Goal: Find contact information: Find contact information

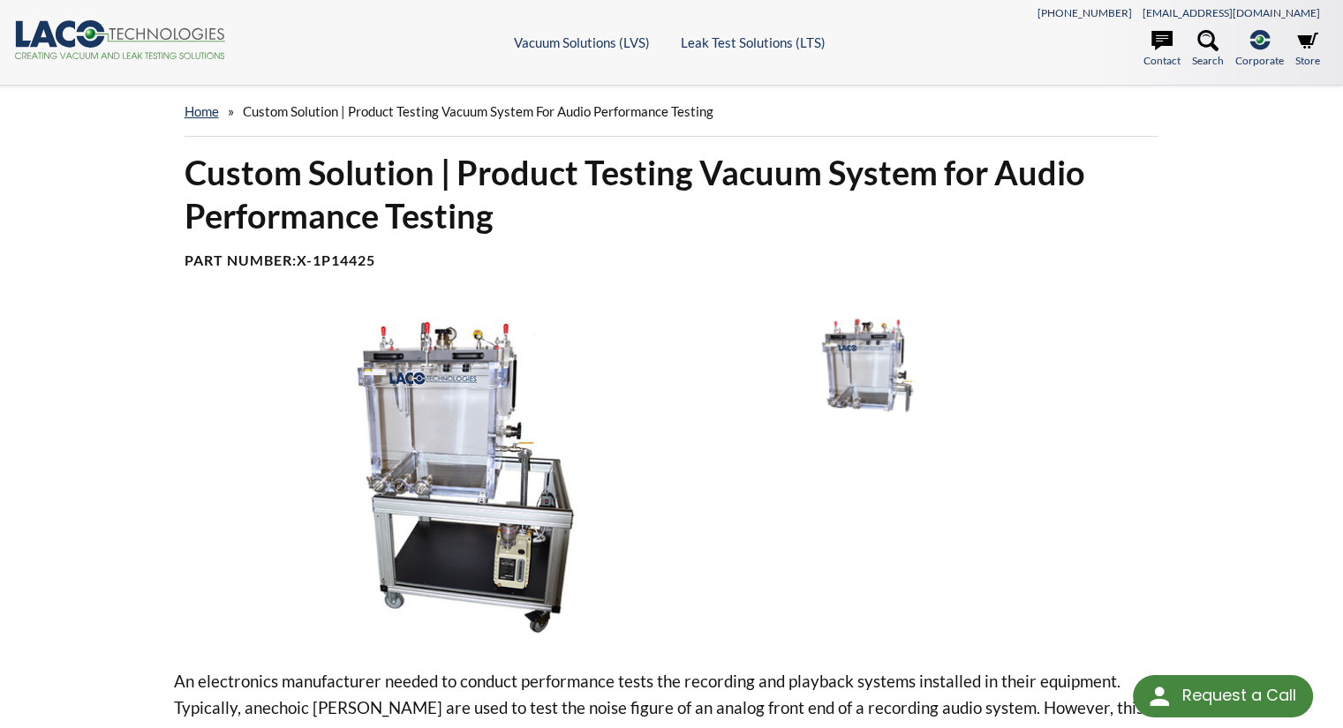
click at [418, 483] on img at bounding box center [465, 475] width 583 height 327
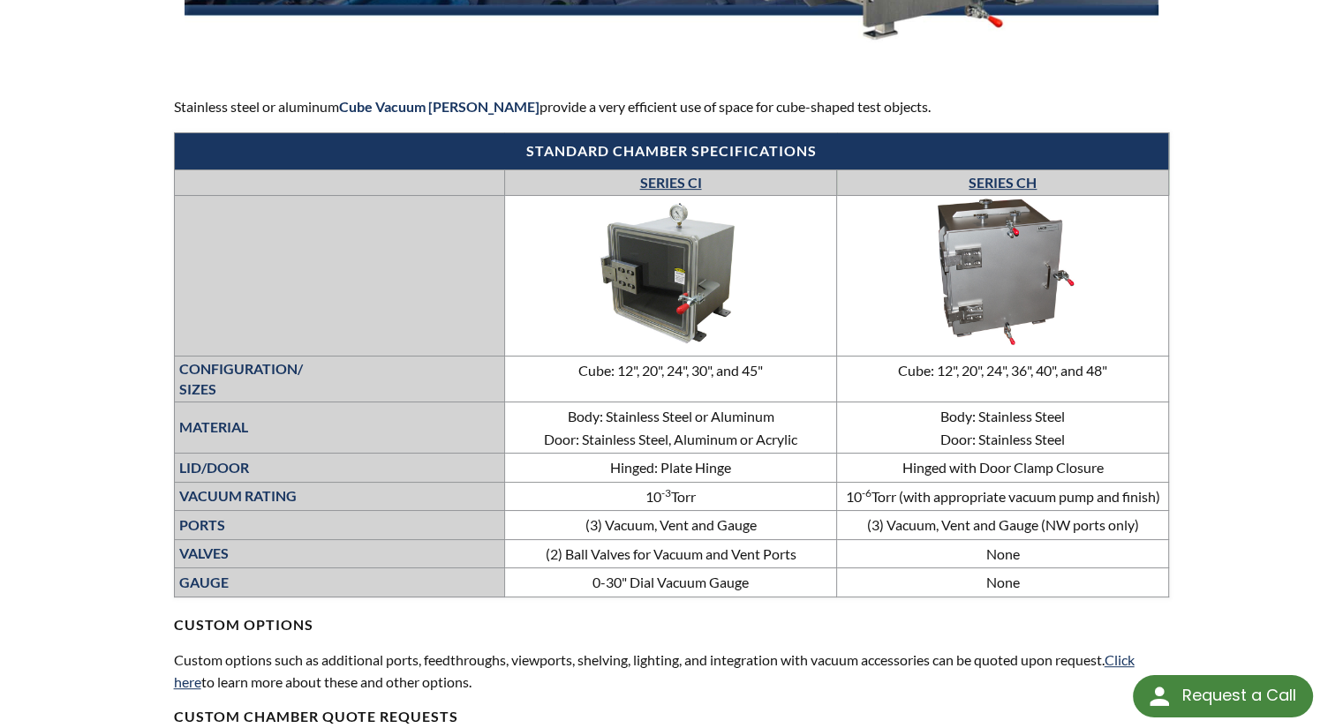
click at [671, 184] on link "SERIES CI" at bounding box center [670, 182] width 62 height 17
click at [685, 254] on img at bounding box center [670, 273] width 265 height 149
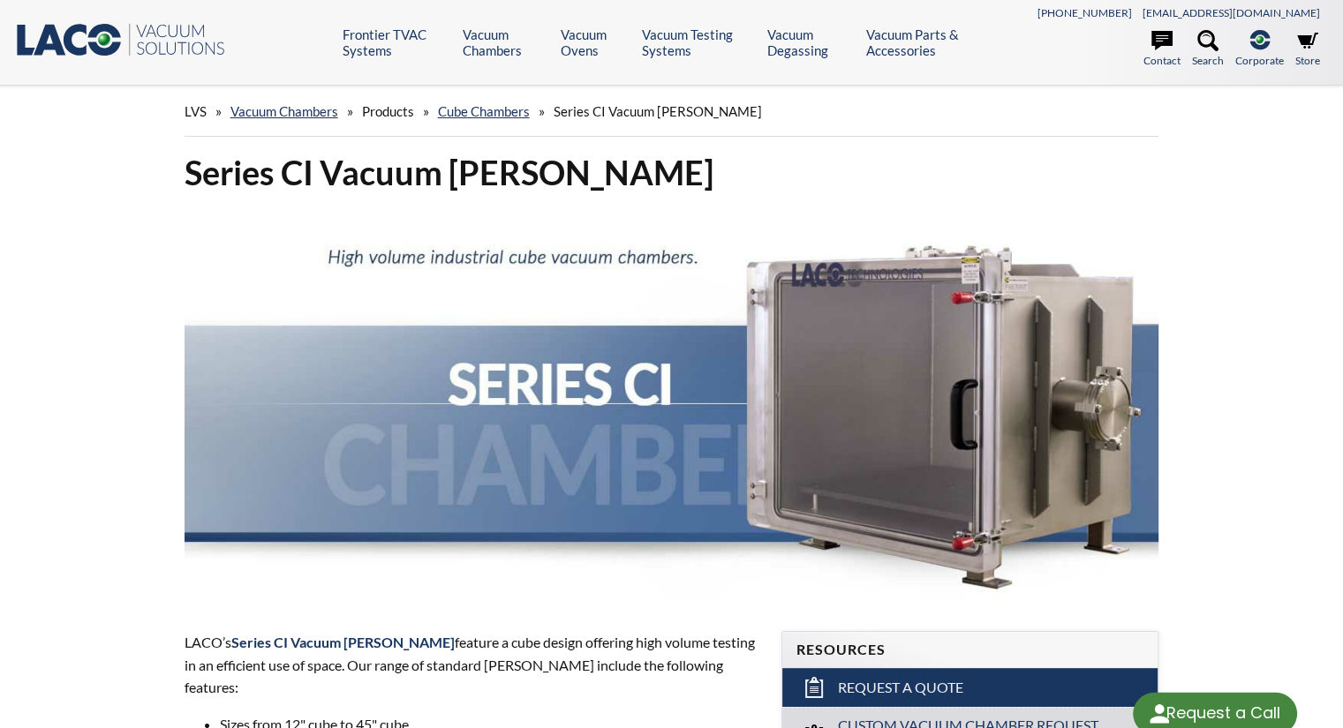
select select "Language Translate Widget"
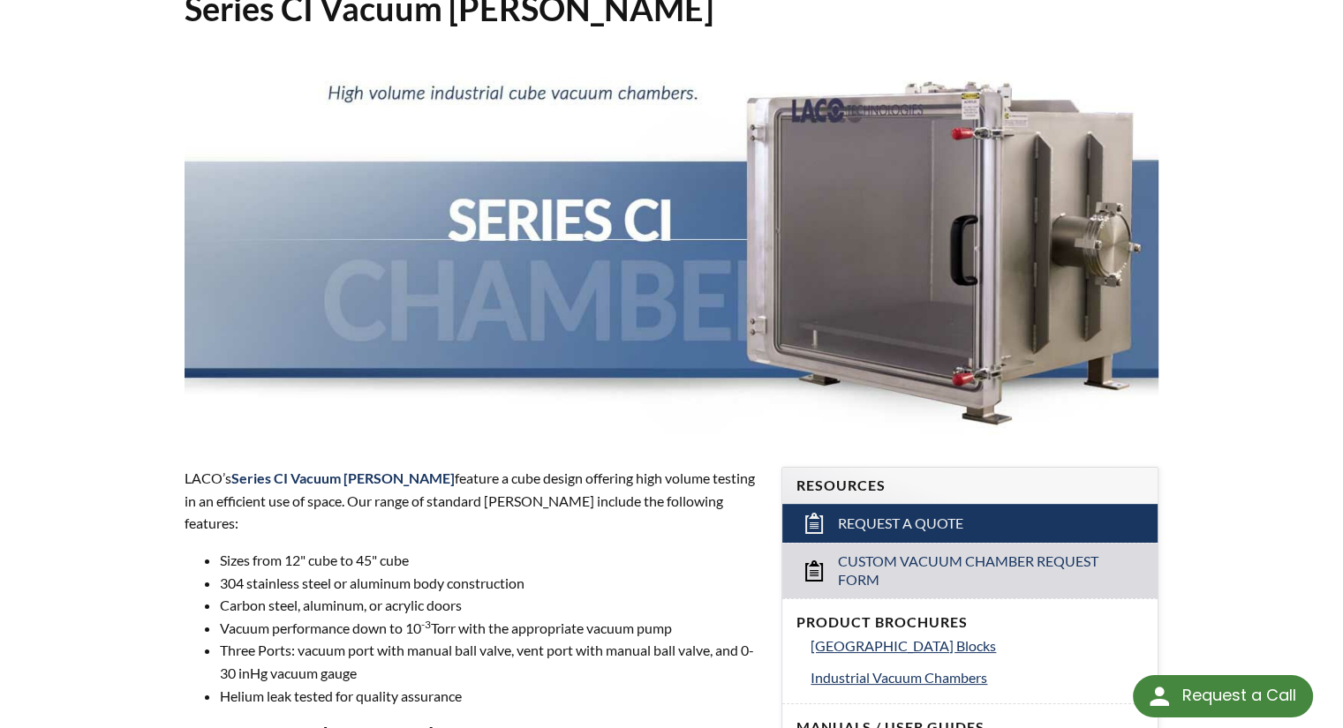
scroll to position [152, 0]
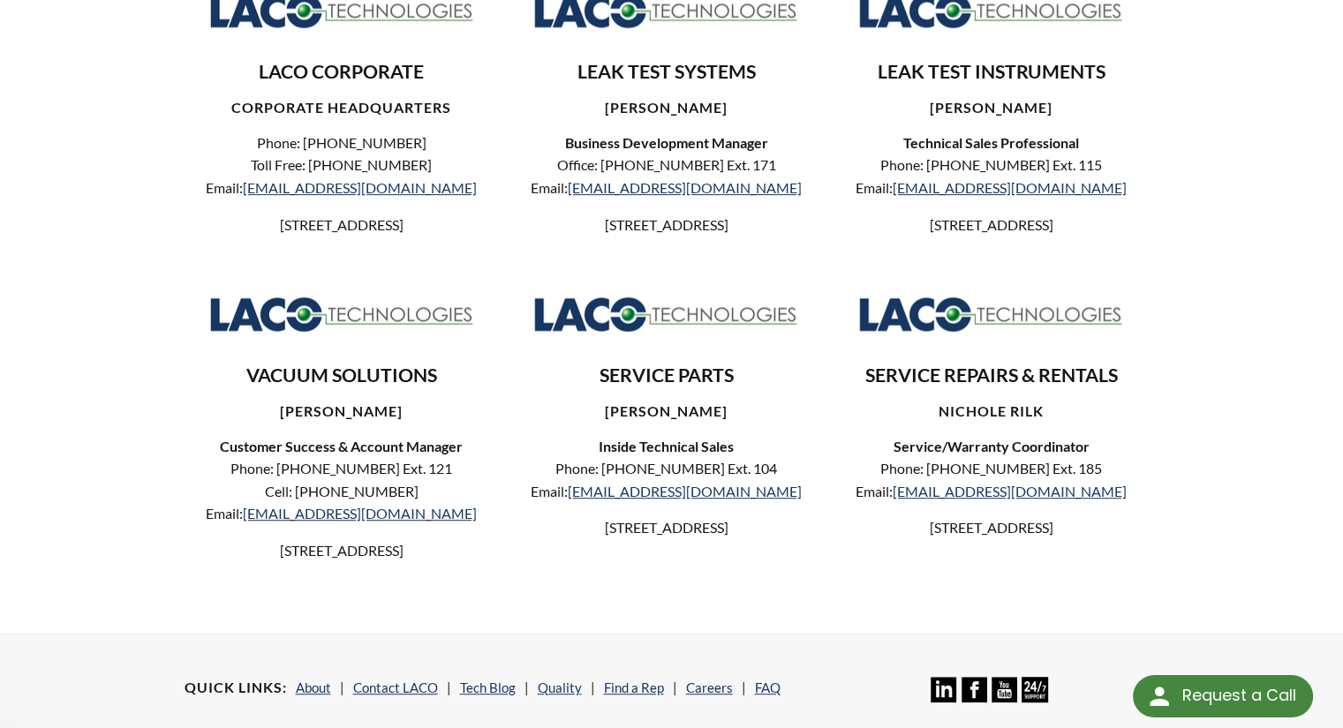
scroll to position [703, 0]
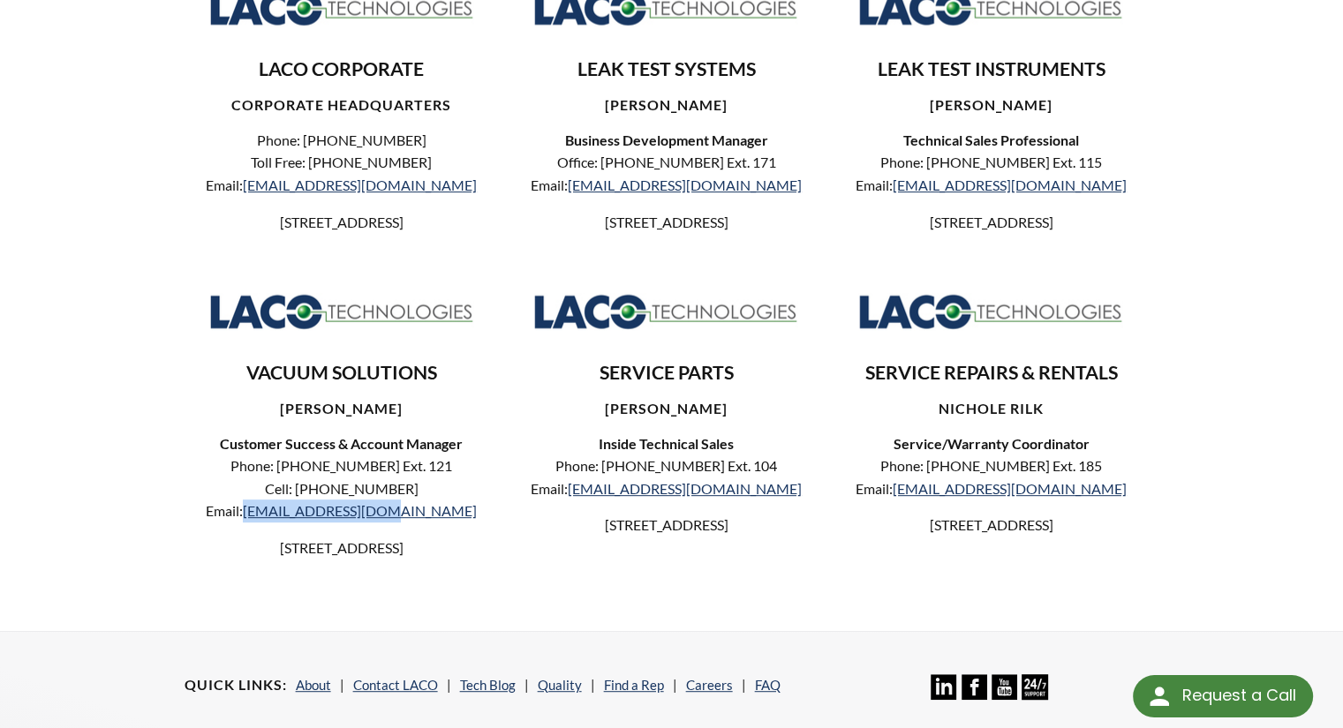
drag, startPoint x: 453, startPoint y: 534, endPoint x: 295, endPoint y: 544, distance: 158.3
click at [295, 523] on p "Phone: [PHONE_NUMBER] Ext. 121 Cell: [PHONE_NUMBER] Email: [EMAIL_ADDRESS][DOMA…" at bounding box center [342, 489] width 286 height 68
copy link "[EMAIL_ADDRESS][DOMAIN_NAME]"
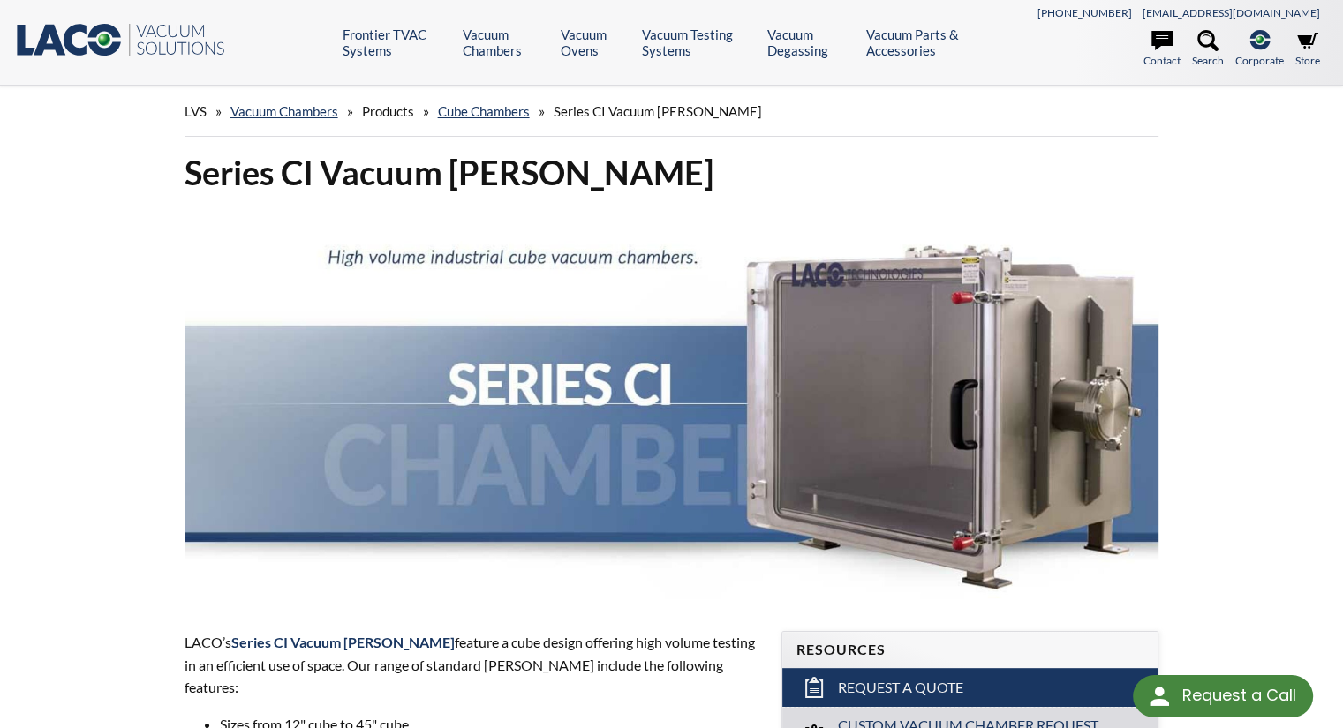
select select "Language Translate Widget"
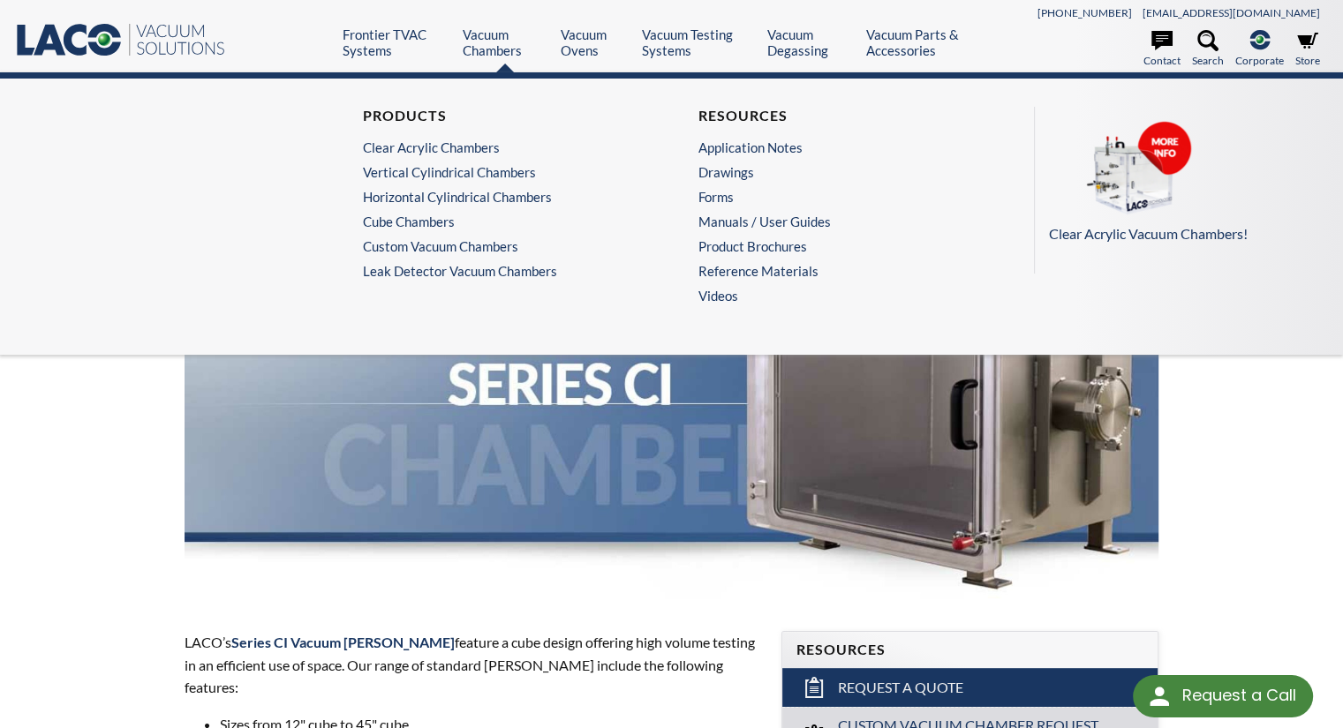
click at [71, 302] on div "Products Clear Acrylic [PERSON_NAME] Vertical Cylindrical [PERSON_NAME] Horizon…" at bounding box center [671, 210] width 1343 height 206
